Goal: Task Accomplishment & Management: Manage account settings

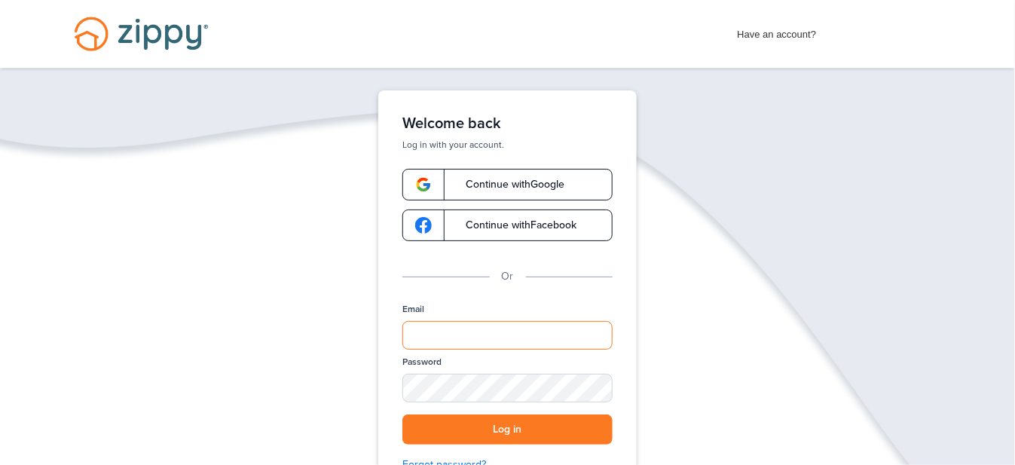
click at [433, 329] on input "Email" at bounding box center [507, 335] width 210 height 29
type input "**********"
click at [601, 387] on div "SHOW" at bounding box center [593, 389] width 33 height 14
click at [601, 387] on div "HIDE" at bounding box center [593, 389] width 33 height 14
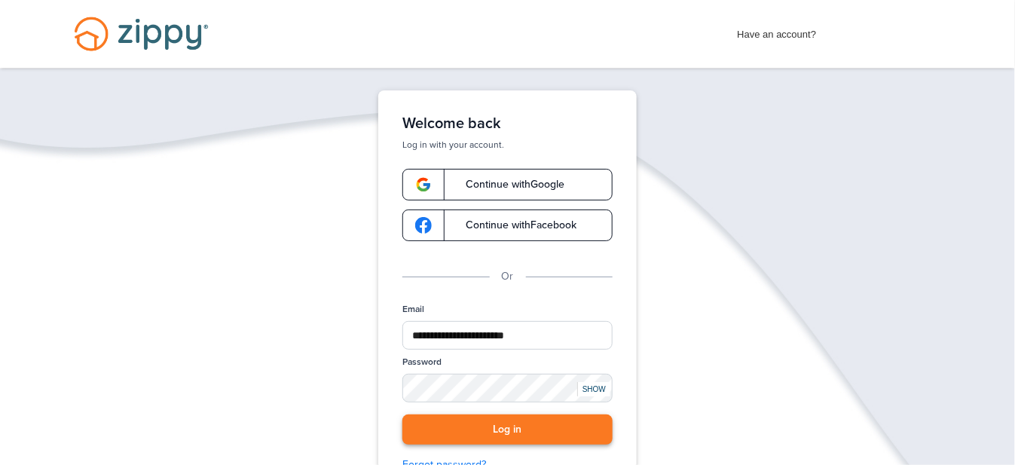
click at [529, 429] on button "Log in" at bounding box center [507, 429] width 210 height 31
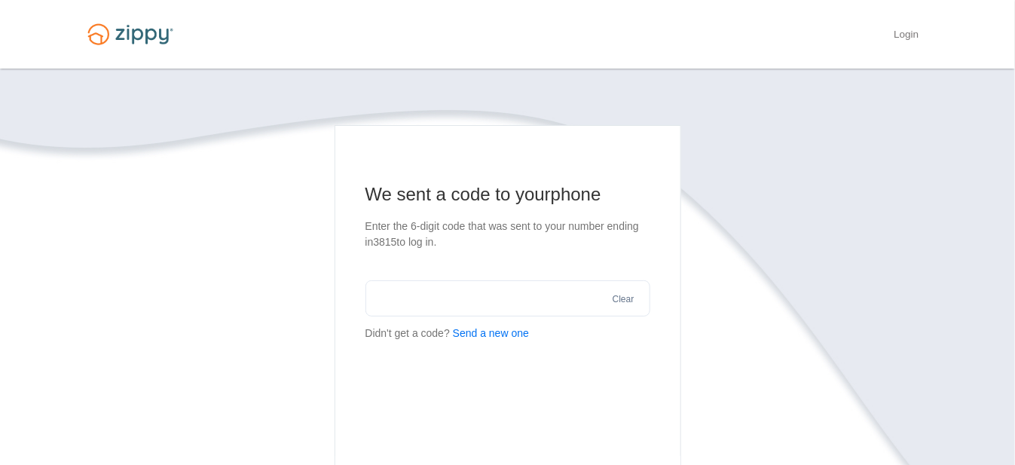
click at [408, 298] on input "text" at bounding box center [507, 298] width 285 height 36
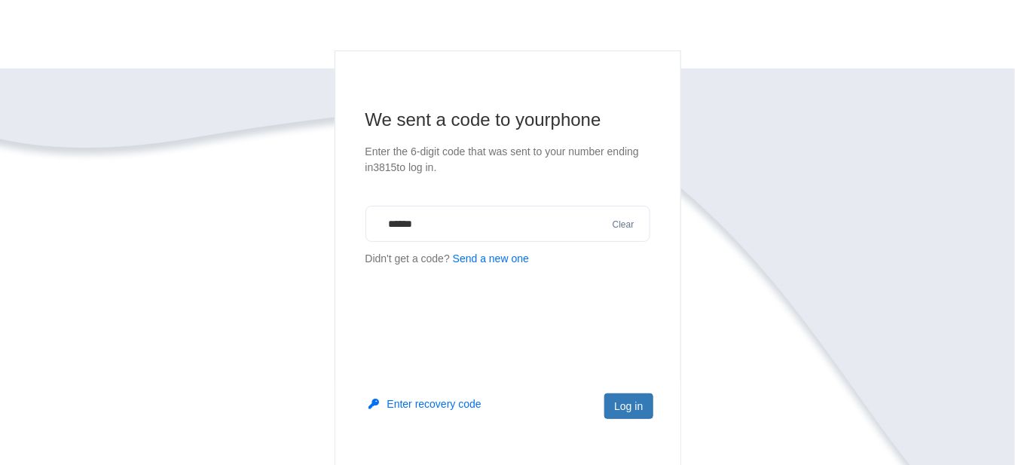
scroll to position [151, 0]
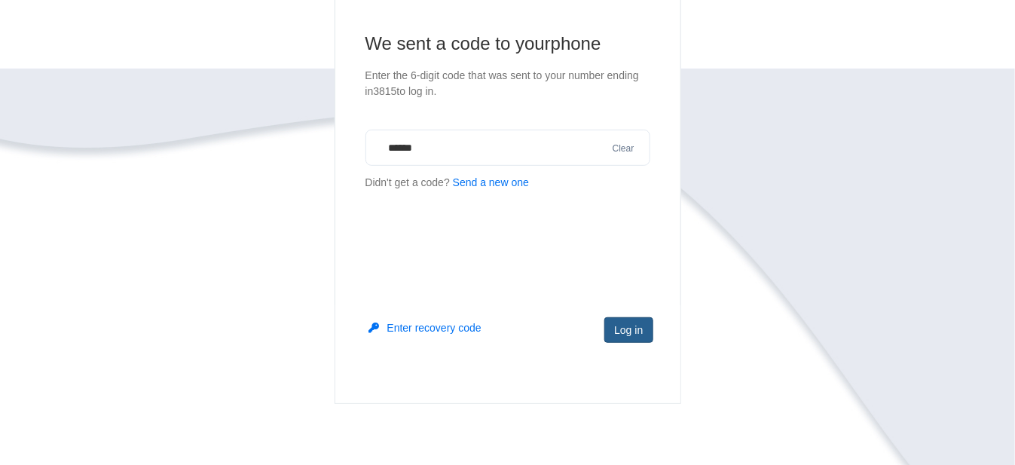
type input "******"
click at [635, 329] on button "Log in" at bounding box center [628, 330] width 48 height 26
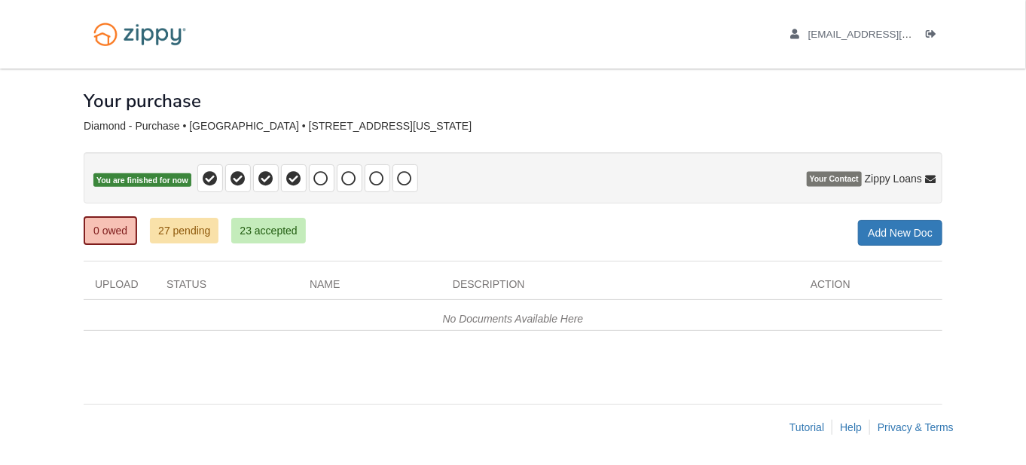
click at [775, 173] on p "You are finished for now" at bounding box center [513, 177] width 859 height 51
click at [933, 31] on icon "Log out" at bounding box center [931, 34] width 11 height 11
